Goal: Task Accomplishment & Management: Complete application form

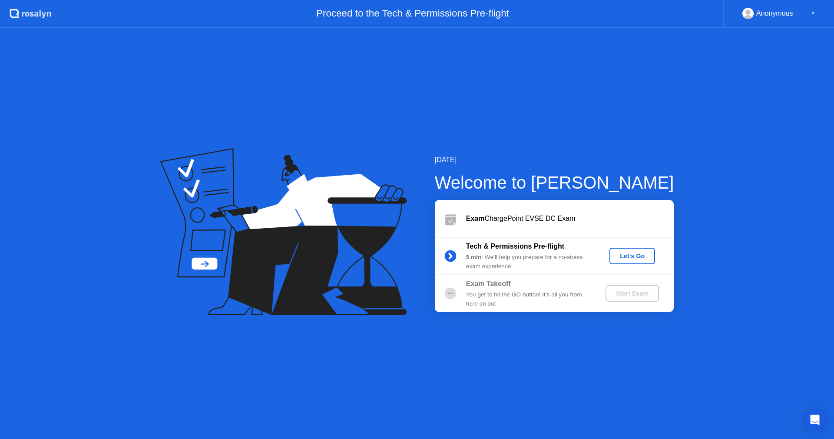
click at [635, 253] on div "Let's Go" at bounding box center [632, 255] width 39 height 7
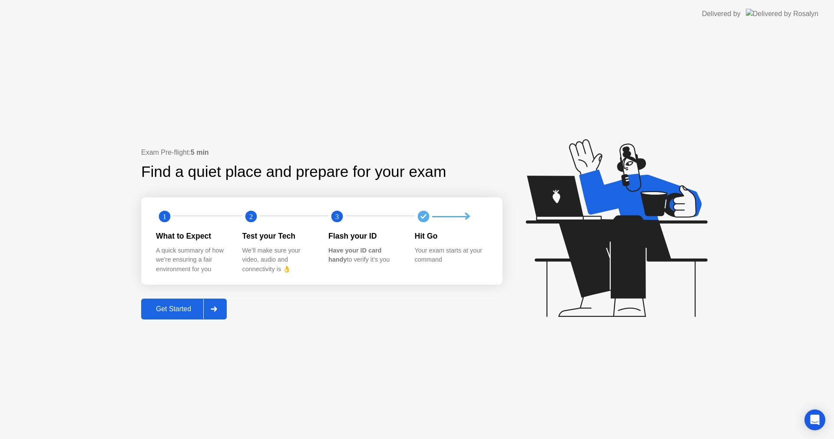
click at [173, 303] on button "Get Started" at bounding box center [184, 308] width 86 height 21
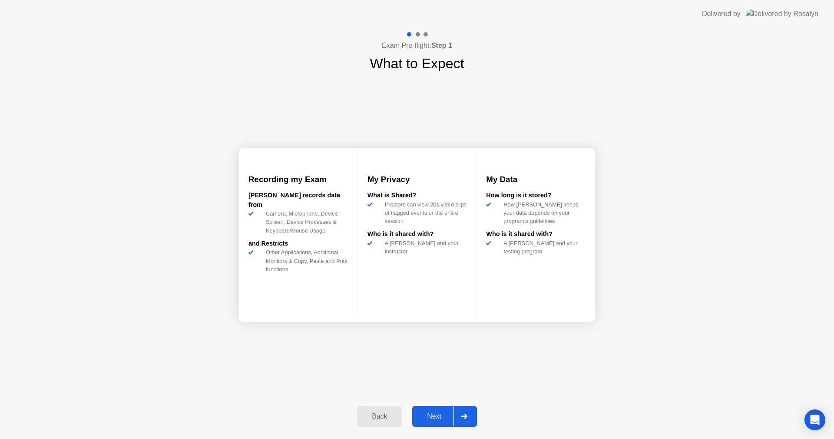
click at [436, 414] on div "Next" at bounding box center [434, 416] width 39 height 8
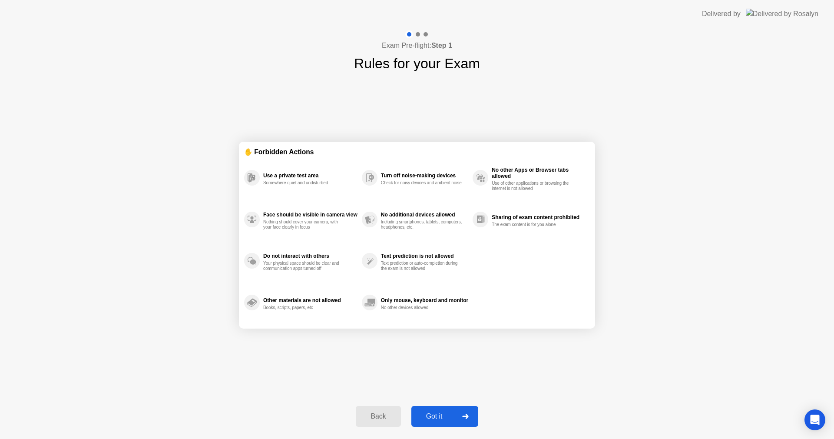
click at [424, 417] on div "Got it" at bounding box center [434, 416] width 41 height 8
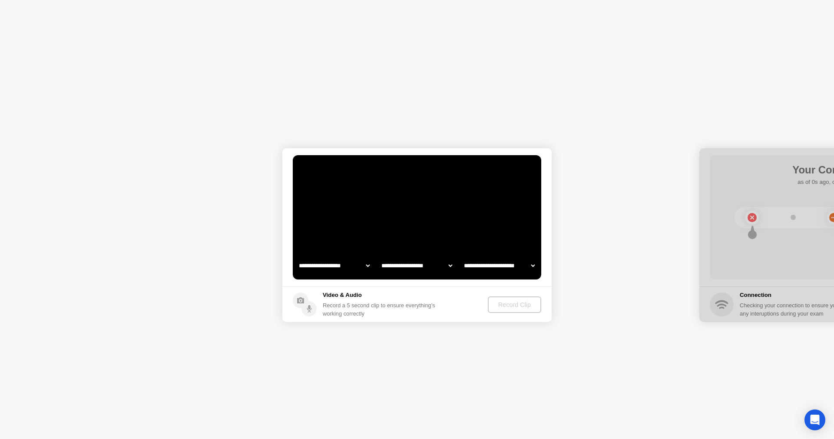
select select "**********"
select select "*******"
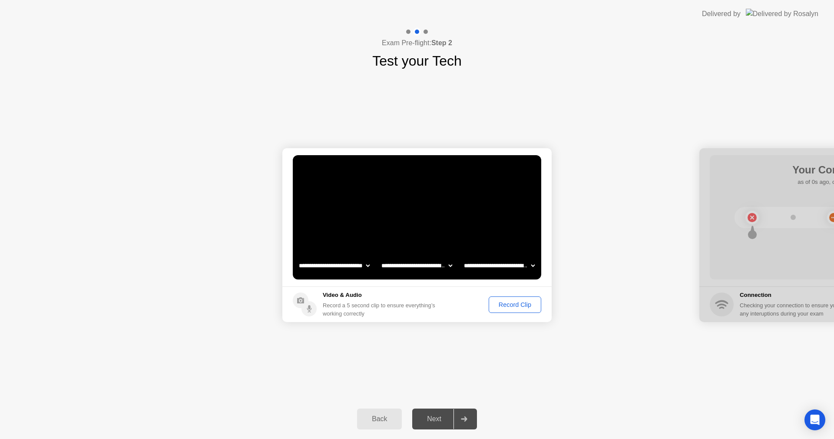
click at [511, 301] on div "Record Clip" at bounding box center [515, 304] width 46 height 7
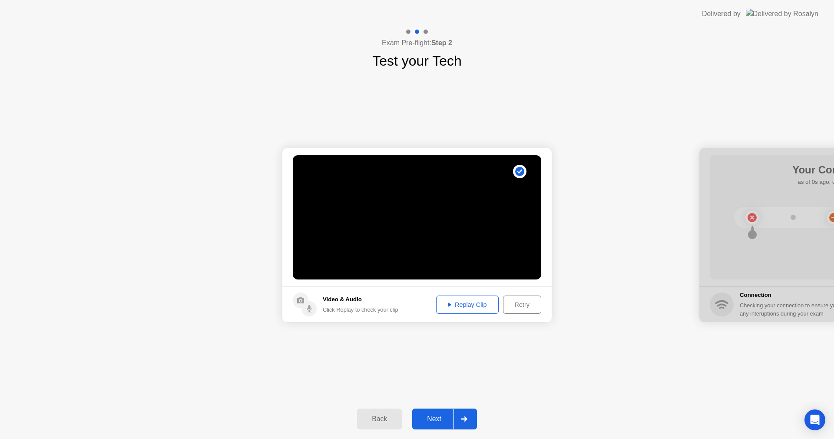
click at [430, 418] on div "Next" at bounding box center [434, 419] width 39 height 8
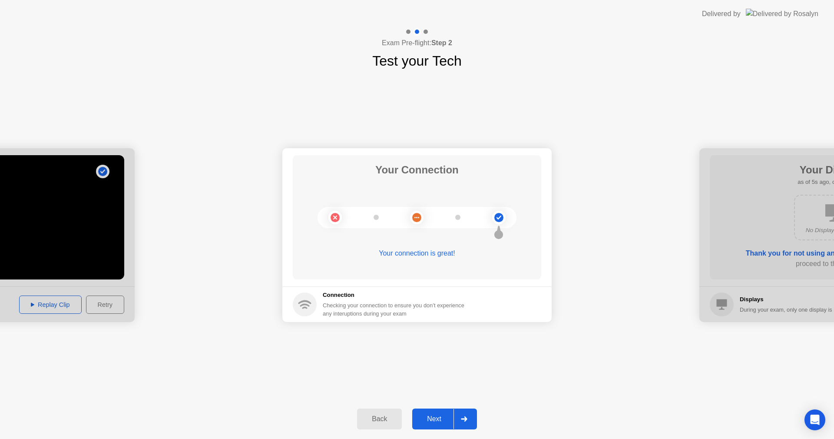
click at [425, 421] on div "Next" at bounding box center [434, 419] width 39 height 8
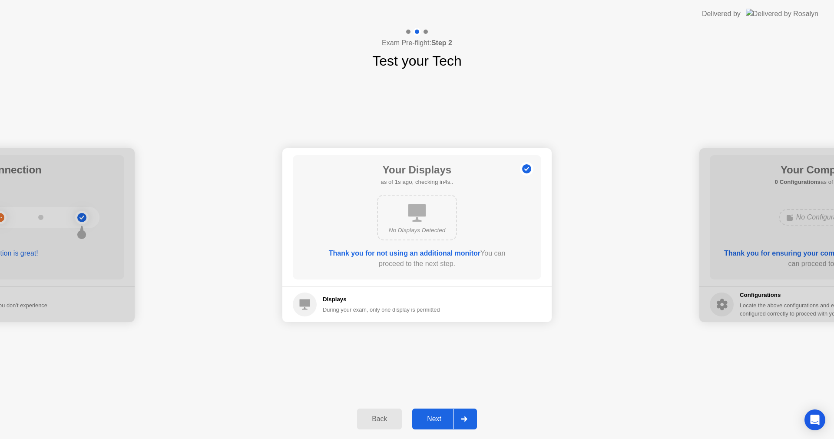
click at [437, 416] on div "Next" at bounding box center [434, 419] width 39 height 8
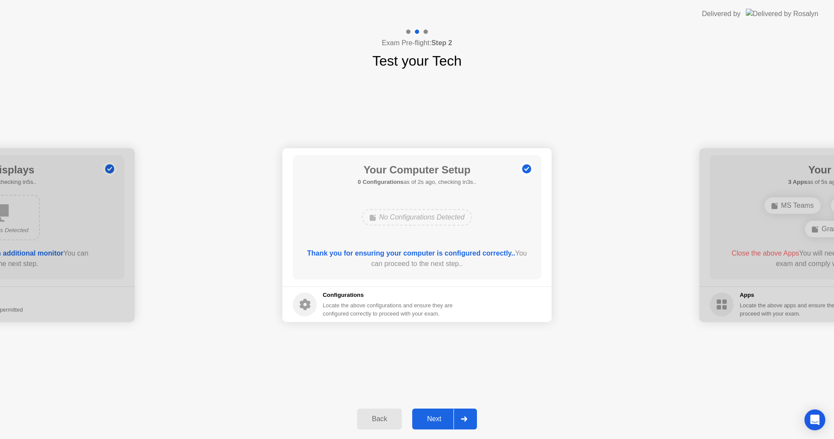
click at [437, 416] on div "Next" at bounding box center [434, 419] width 39 height 8
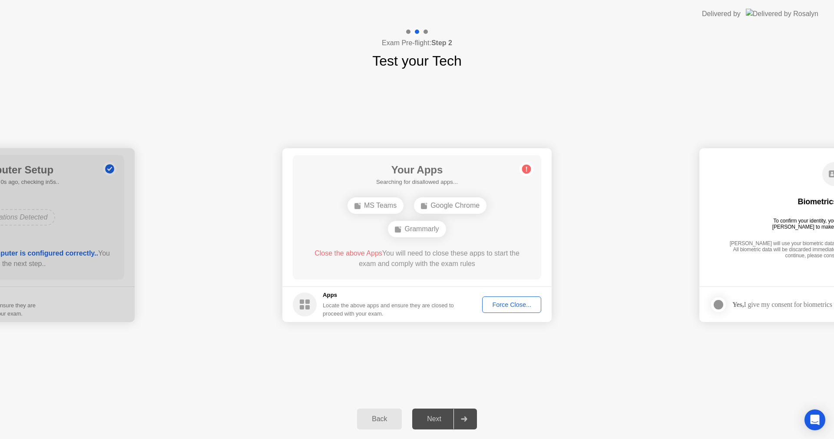
click at [503, 306] on div "Force Close..." at bounding box center [511, 304] width 53 height 7
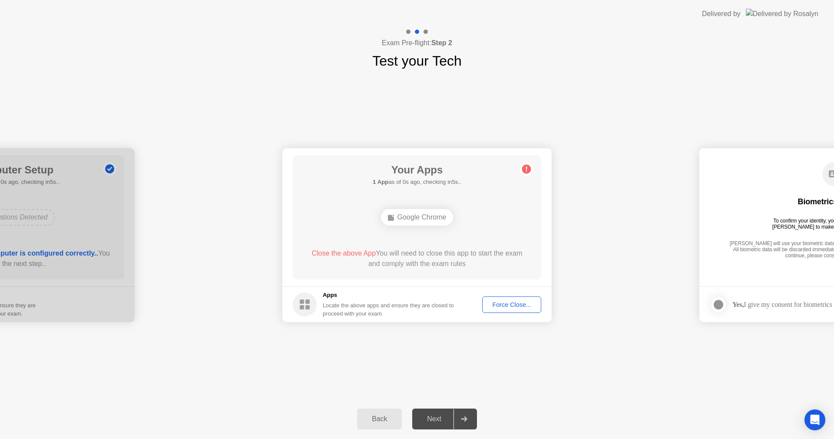
click at [510, 302] on div "Force Close..." at bounding box center [511, 304] width 53 height 7
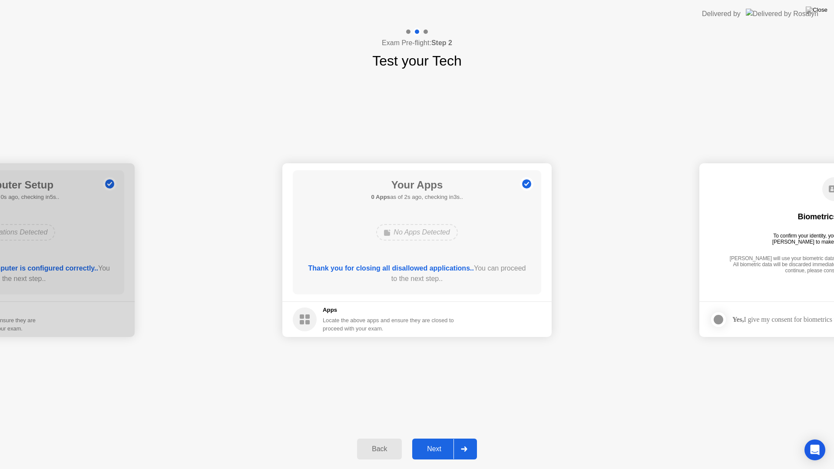
click at [436, 438] on div "Next" at bounding box center [434, 449] width 39 height 8
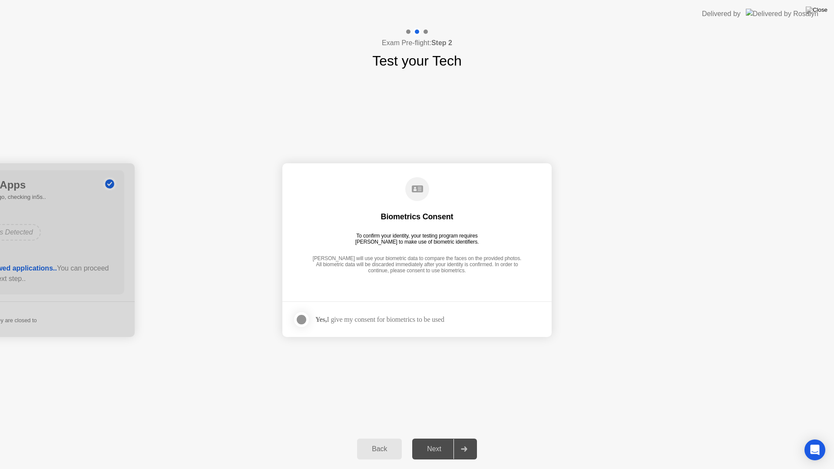
click at [300, 323] on div at bounding box center [301, 319] width 10 height 10
click at [438, 438] on div "Next" at bounding box center [434, 449] width 39 height 8
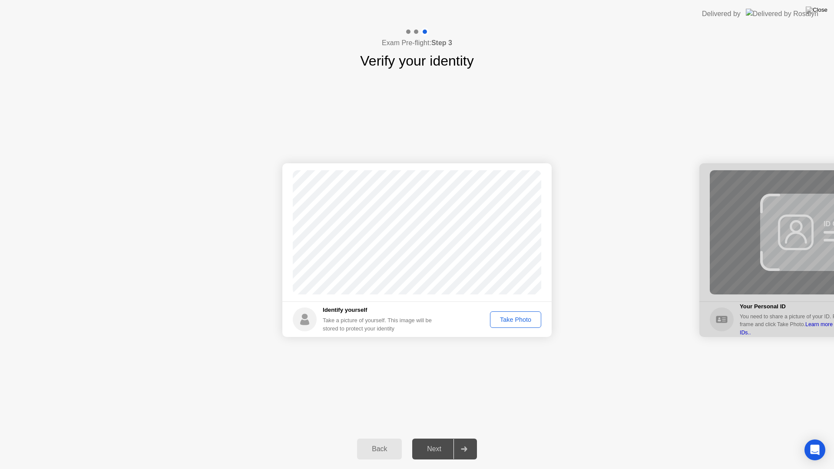
click at [513, 319] on div "Take Photo" at bounding box center [515, 319] width 45 height 7
click at [427, 438] on div "Next" at bounding box center [434, 449] width 39 height 8
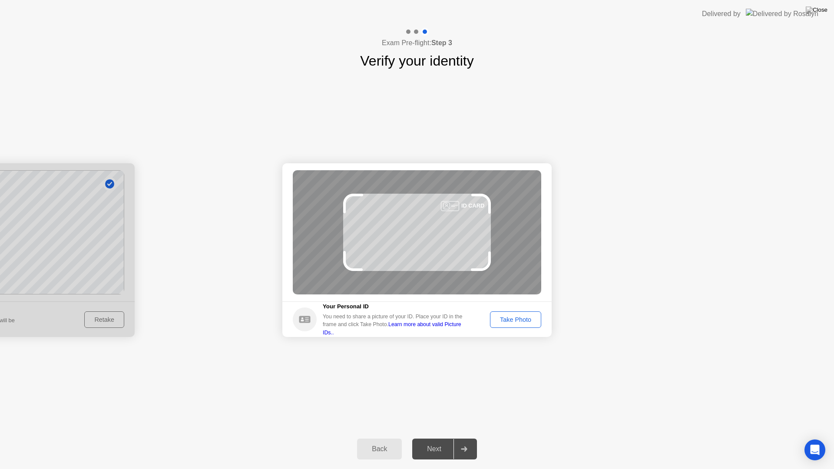
click at [427, 438] on div "Next" at bounding box center [434, 449] width 39 height 8
click at [520, 320] on div "Take Photo" at bounding box center [515, 319] width 45 height 7
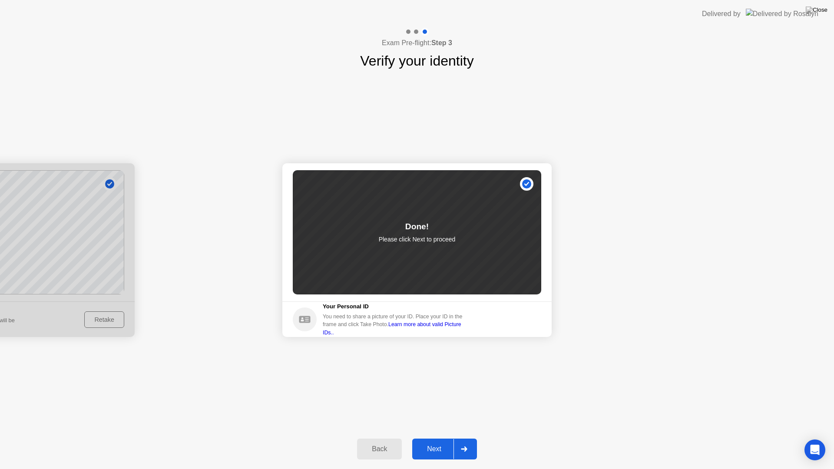
click at [434, 438] on div "Next" at bounding box center [434, 449] width 39 height 8
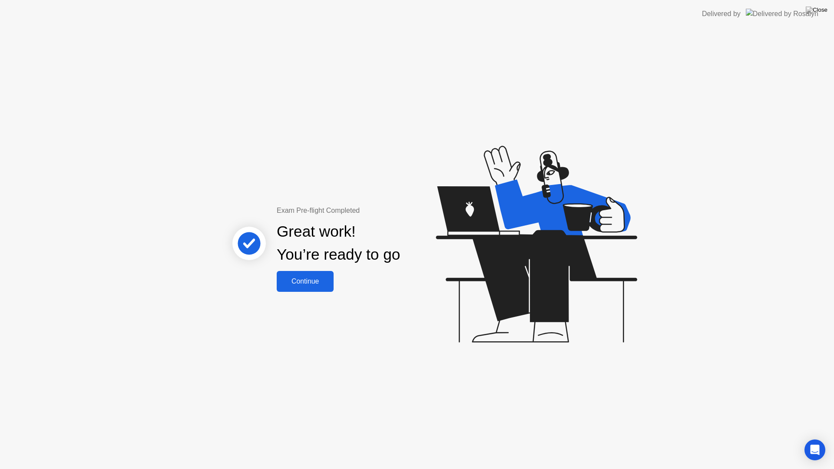
click at [305, 283] on div "Continue" at bounding box center [305, 281] width 52 height 8
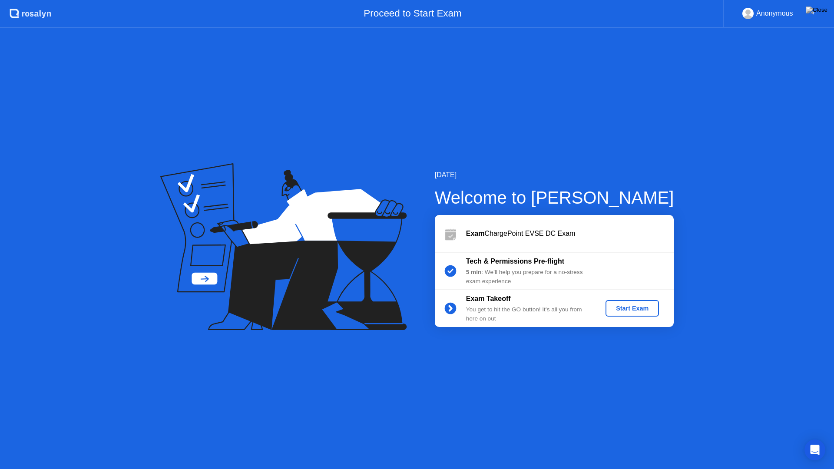
click at [637, 305] on div "Start Exam" at bounding box center [632, 308] width 46 height 7
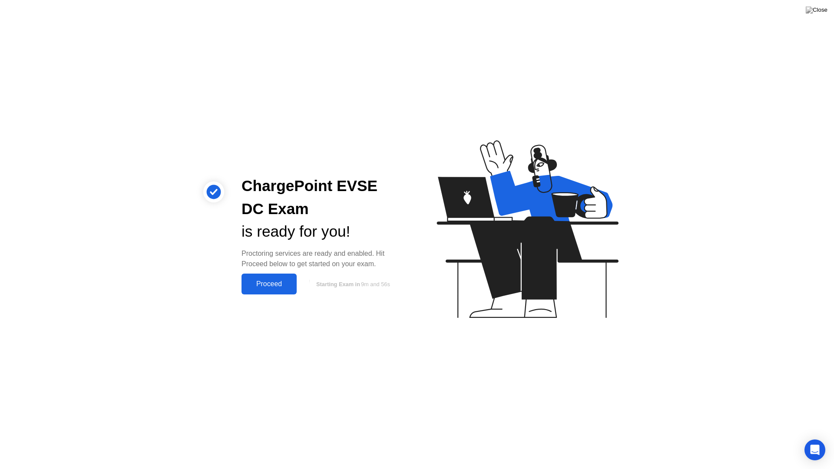
click at [267, 287] on div "Proceed" at bounding box center [269, 284] width 50 height 8
